Goal: Information Seeking & Learning: Learn about a topic

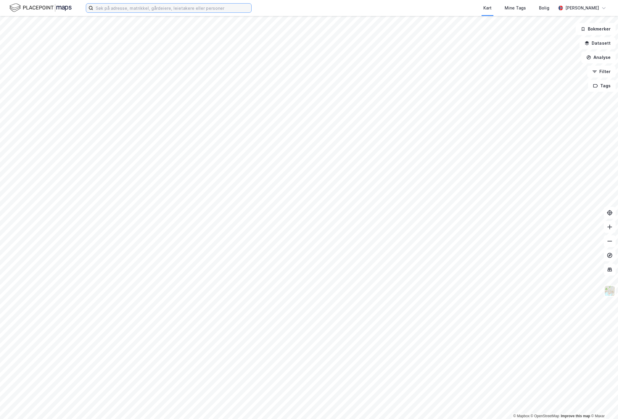
click at [169, 10] on input at bounding box center [172, 8] width 158 height 9
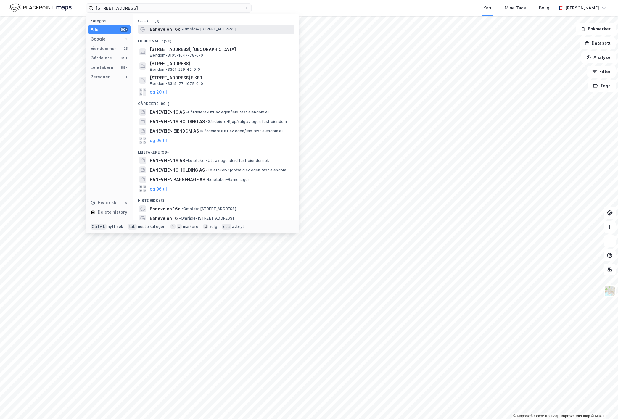
click at [179, 28] on div "Baneveien 16c • Område • [STREET_ADDRESS]" at bounding box center [221, 29] width 143 height 7
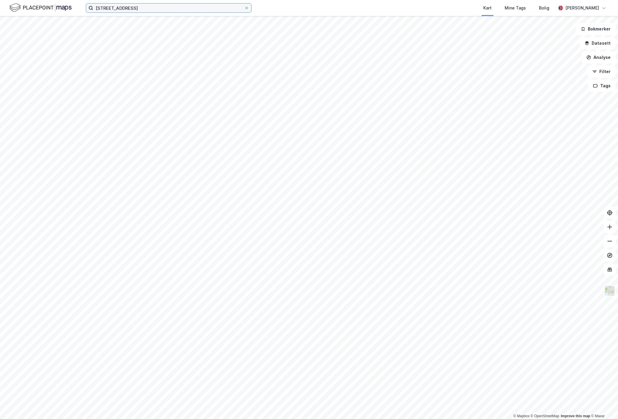
click at [154, 12] on input "[STREET_ADDRESS]" at bounding box center [168, 8] width 151 height 9
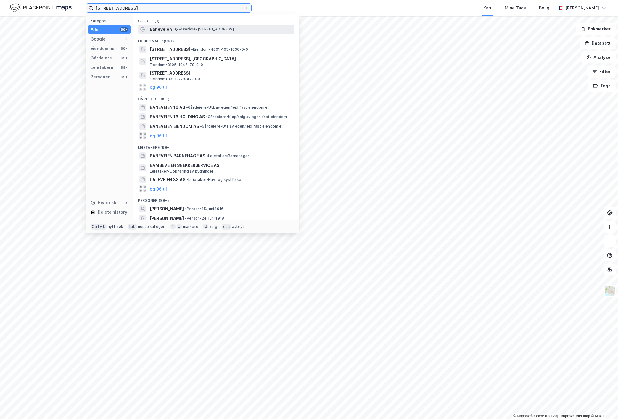
type input "[STREET_ADDRESS]"
click at [179, 30] on span "•" at bounding box center [180, 29] width 2 height 4
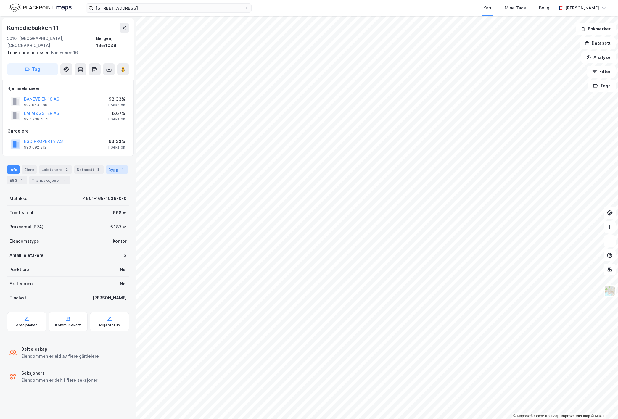
click at [106, 165] on div "Bygg 1" at bounding box center [117, 169] width 22 height 8
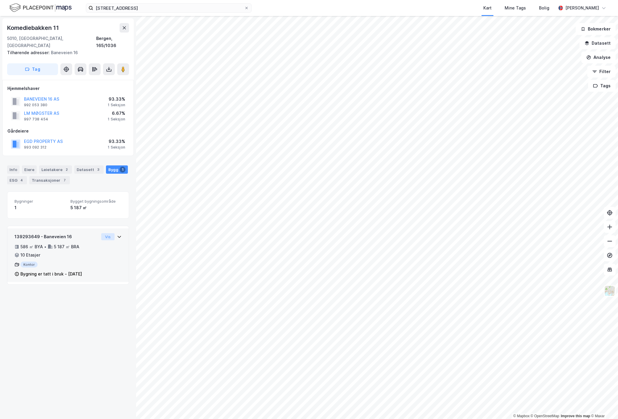
click at [107, 233] on button "Vis" at bounding box center [107, 236] width 13 height 7
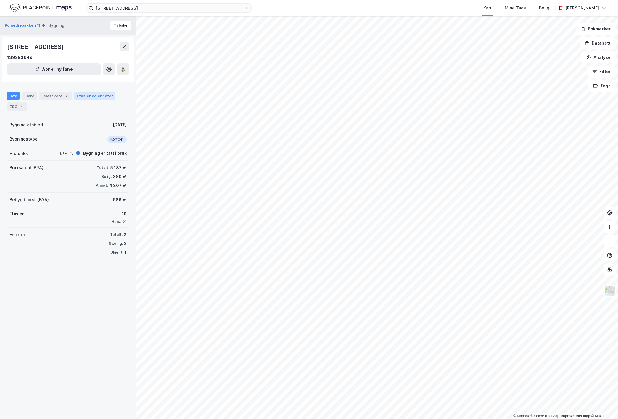
click at [81, 95] on div "Etasjer og enheter" at bounding box center [95, 95] width 36 height 5
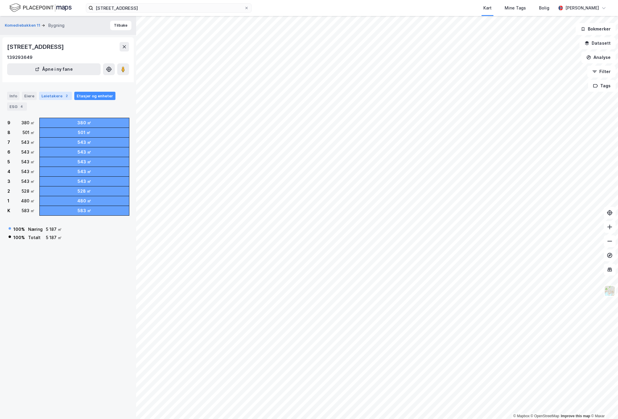
click at [60, 96] on div "Leietakere 2" at bounding box center [55, 96] width 33 height 8
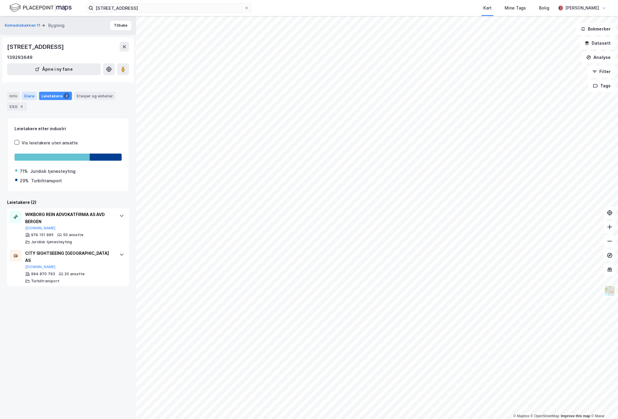
click at [26, 96] on div "Eiere" at bounding box center [29, 96] width 15 height 8
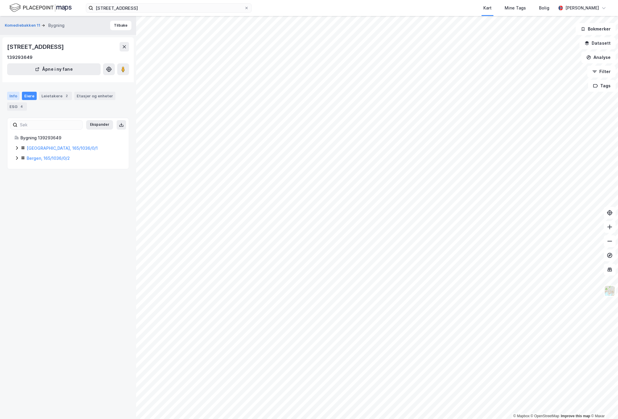
click at [12, 96] on div "Info" at bounding box center [13, 96] width 12 height 8
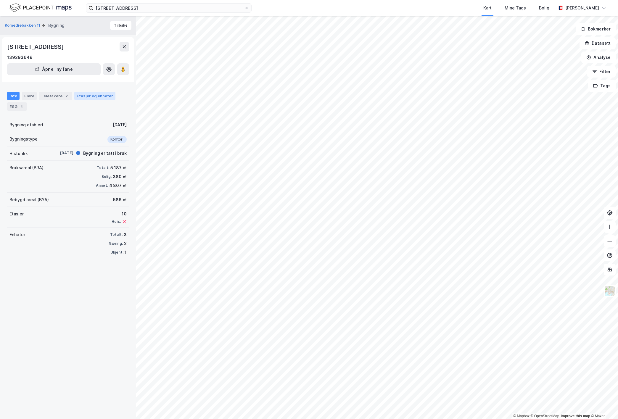
click at [95, 97] on div "Etasjer og enheter" at bounding box center [95, 95] width 36 height 5
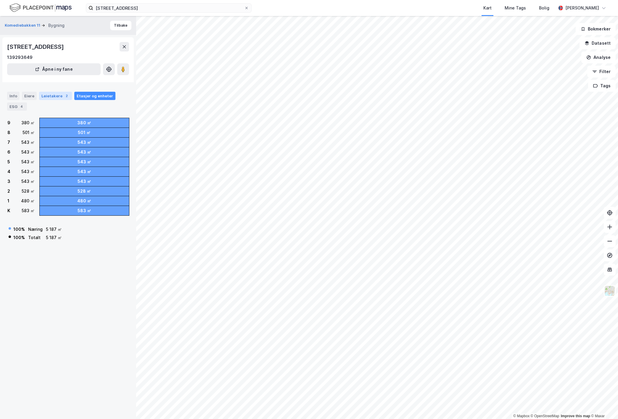
click at [56, 96] on div "Leietakere 2" at bounding box center [55, 96] width 33 height 8
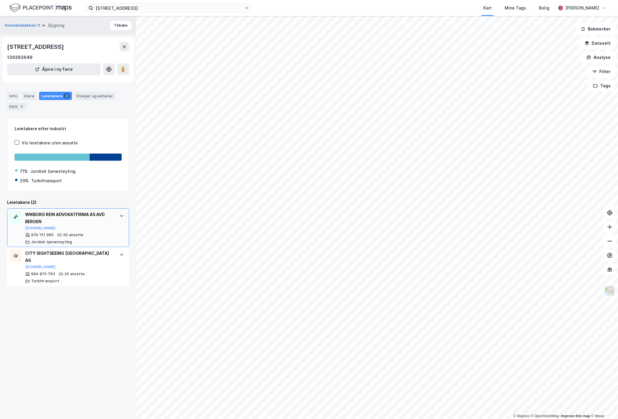
click at [93, 228] on div "WIKBORG REIN ADVOKATFIRMA AS AVD BERGEN [DOMAIN_NAME]" at bounding box center [69, 221] width 88 height 20
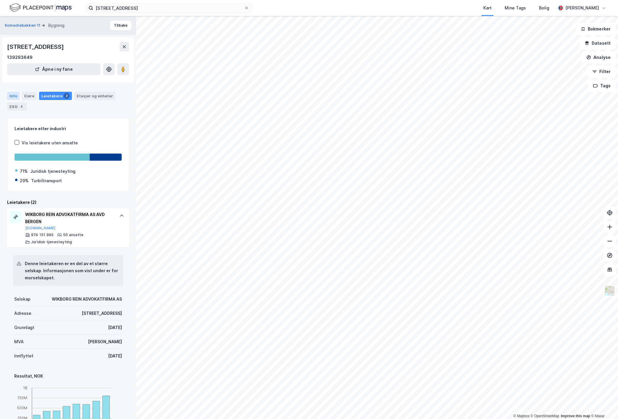
click at [18, 97] on div "Info" at bounding box center [13, 96] width 12 height 8
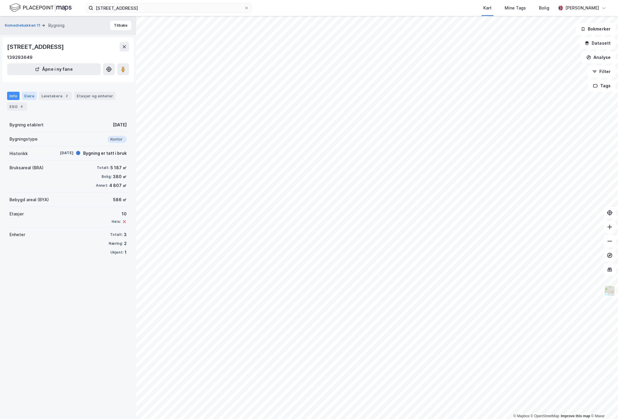
click at [29, 97] on div "Eiere" at bounding box center [29, 96] width 15 height 8
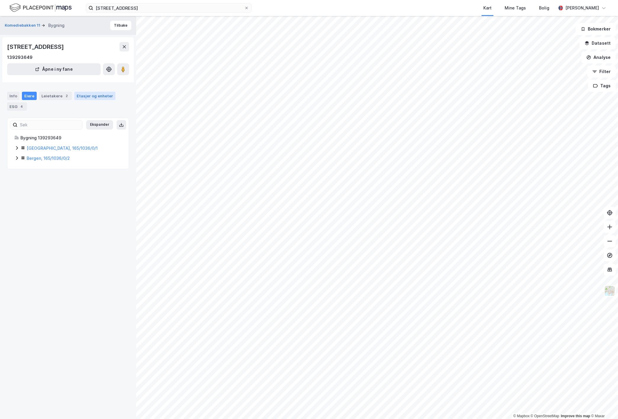
click at [81, 94] on div "Etasjer og enheter" at bounding box center [95, 95] width 36 height 5
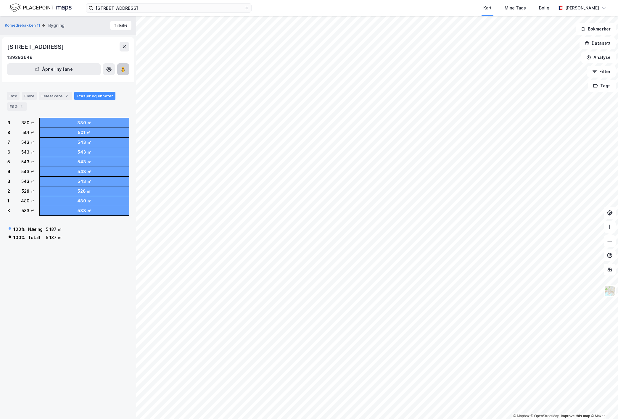
click at [127, 71] on button at bounding box center [123, 69] width 12 height 12
click at [13, 95] on div "Info" at bounding box center [13, 96] width 12 height 8
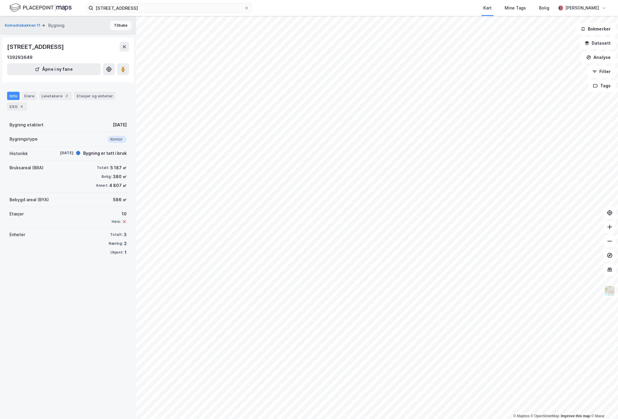
click at [115, 28] on button "Tilbake" at bounding box center [120, 25] width 21 height 9
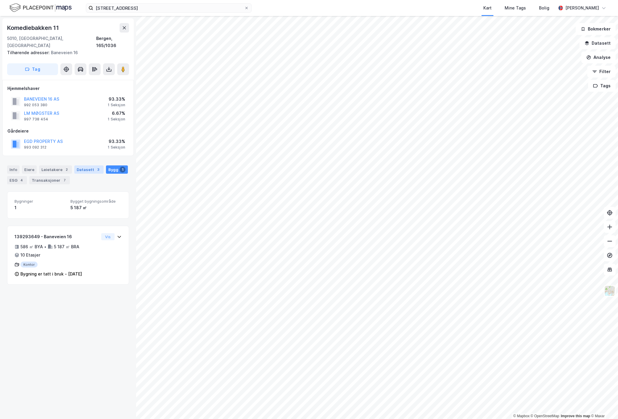
click at [82, 165] on div "Datasett 3" at bounding box center [88, 169] width 29 height 8
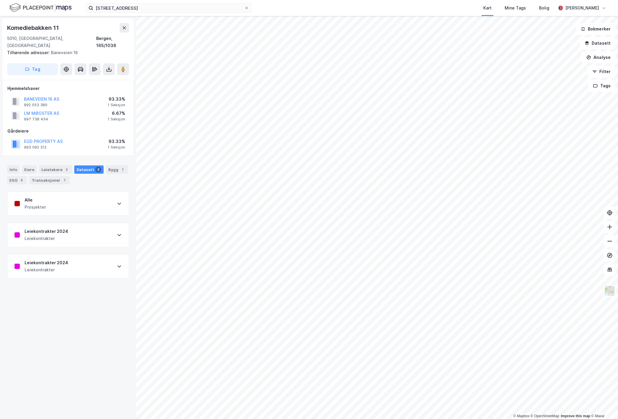
click at [64, 228] on div "Leiekontrakter 2024" at bounding box center [47, 231] width 44 height 7
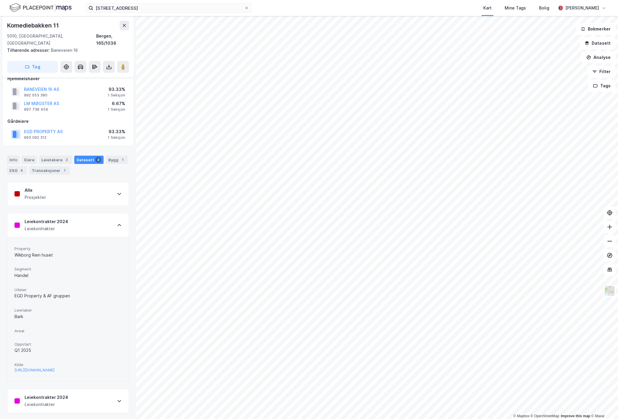
click at [62, 390] on div "Leiekontrakter 2024 Leiekontrakter" at bounding box center [67, 401] width 121 height 24
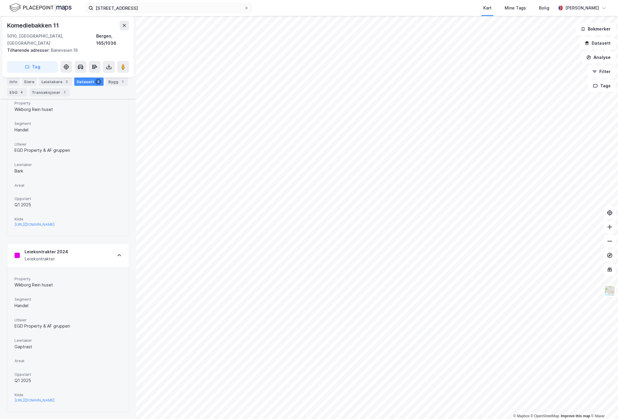
scroll to position [159, 0]
click at [52, 401] on div "[URL][DOMAIN_NAME]" at bounding box center [35, 400] width 40 height 5
click at [80, 250] on div "Leiekontrakter 2024 Leiekontrakter" at bounding box center [67, 256] width 121 height 24
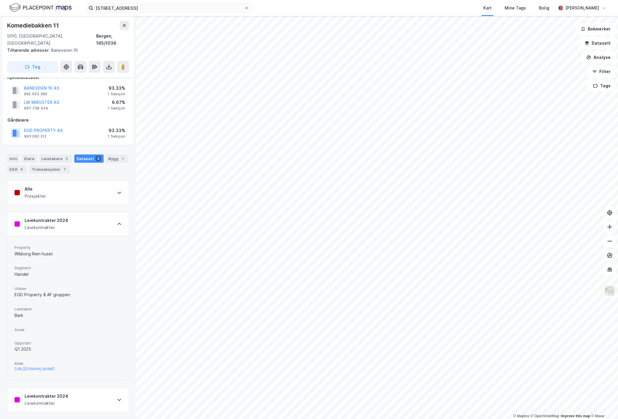
scroll to position [10, 0]
click at [70, 190] on div "Alle Prosjekter" at bounding box center [67, 194] width 121 height 24
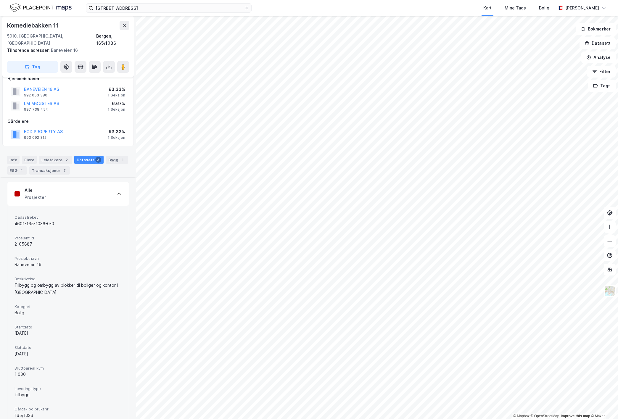
scroll to position [159, 0]
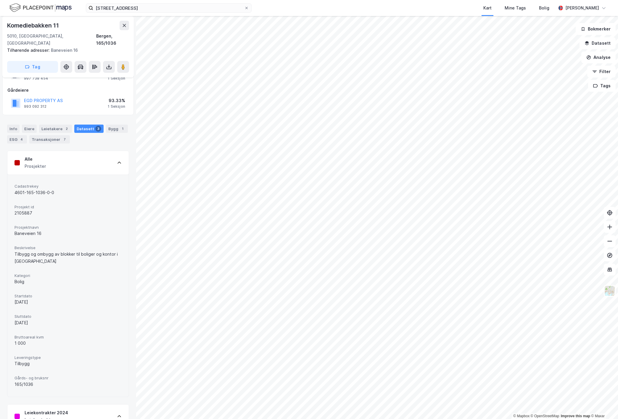
click at [60, 152] on div "Alle Prosjekter" at bounding box center [67, 163] width 121 height 24
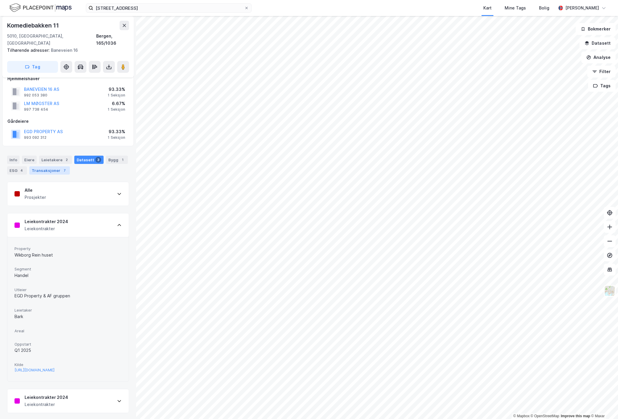
click at [42, 166] on div "Transaksjoner 7" at bounding box center [49, 170] width 41 height 8
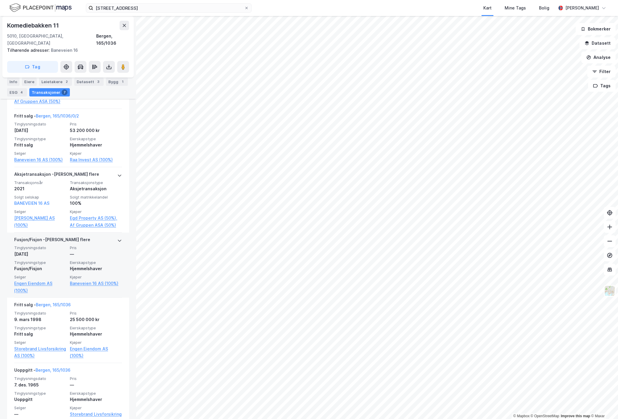
scroll to position [327, 0]
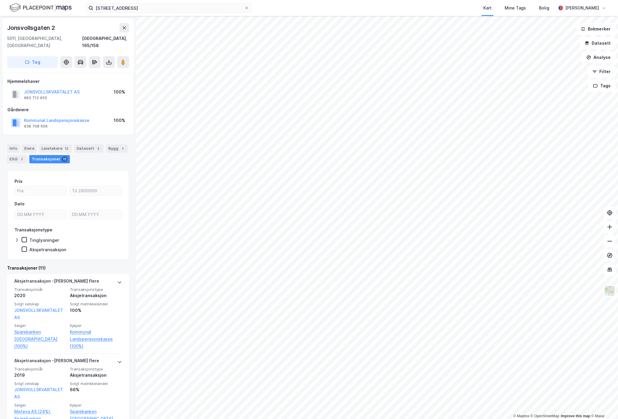
click at [44, 137] on div "Info [PERSON_NAME] 12 Datasett 2 Bygg 1 ESG 1 Transaksjoner 11" at bounding box center [68, 151] width 136 height 28
click at [48, 144] on div "Leietakere 12" at bounding box center [55, 148] width 33 height 8
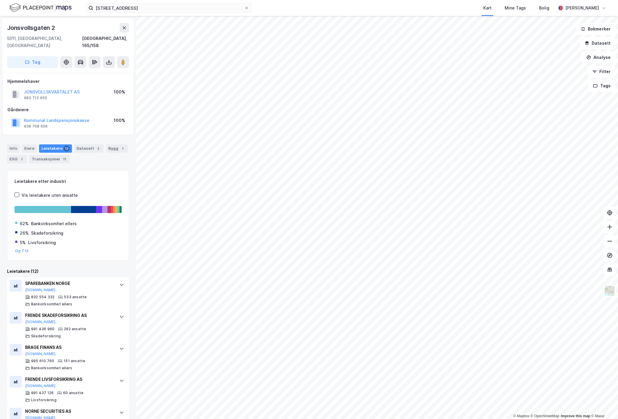
click at [70, 146] on div "Info [PERSON_NAME] 12 Datasett 2 Bygg 1 ESG 1 Transaksjoner 11" at bounding box center [68, 153] width 122 height 19
click at [76, 144] on div "Datasett 2" at bounding box center [88, 148] width 29 height 8
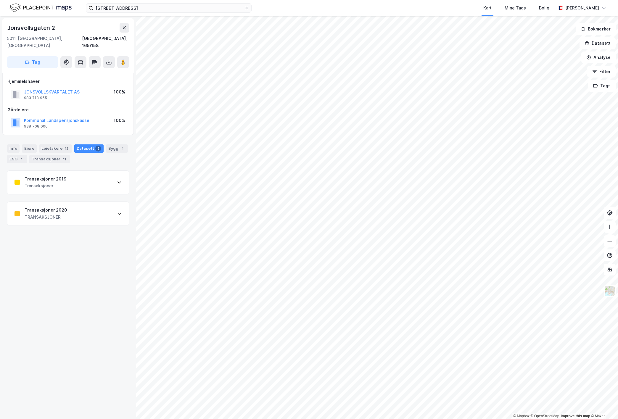
click at [67, 208] on div "Transaksjoner 2020 TRANSAKSJONER" at bounding box center [67, 214] width 121 height 24
